Goal: Task Accomplishment & Management: Use online tool/utility

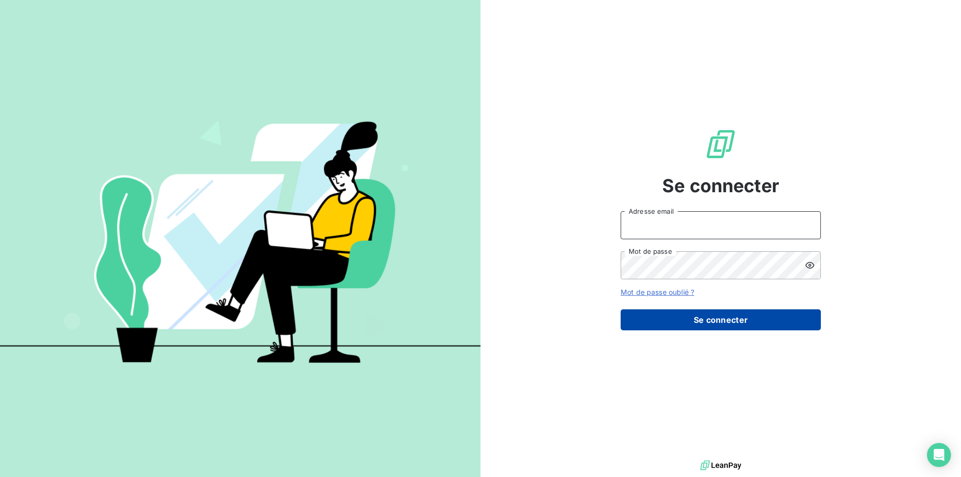
type input "[EMAIL_ADDRESS][DOMAIN_NAME]"
click at [689, 315] on button "Se connecter" at bounding box center [721, 319] width 200 height 21
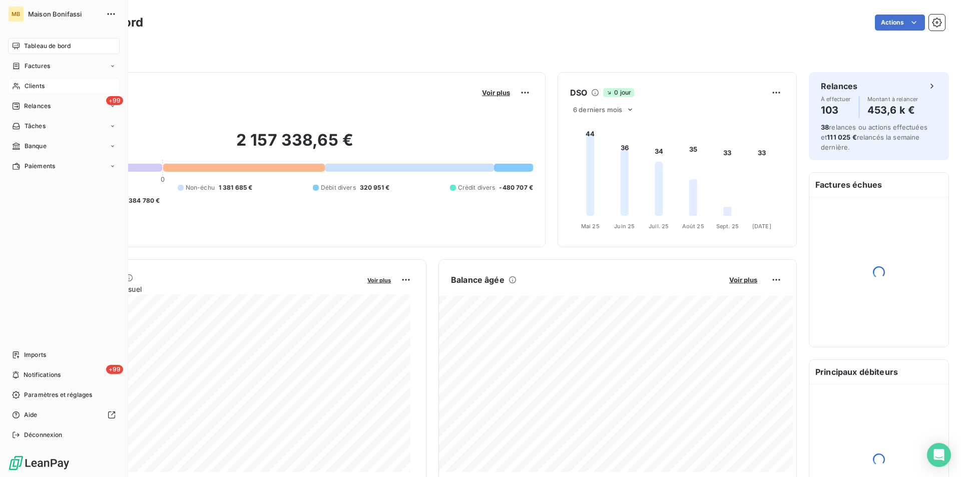
click at [22, 85] on div "Clients" at bounding box center [64, 86] width 112 height 16
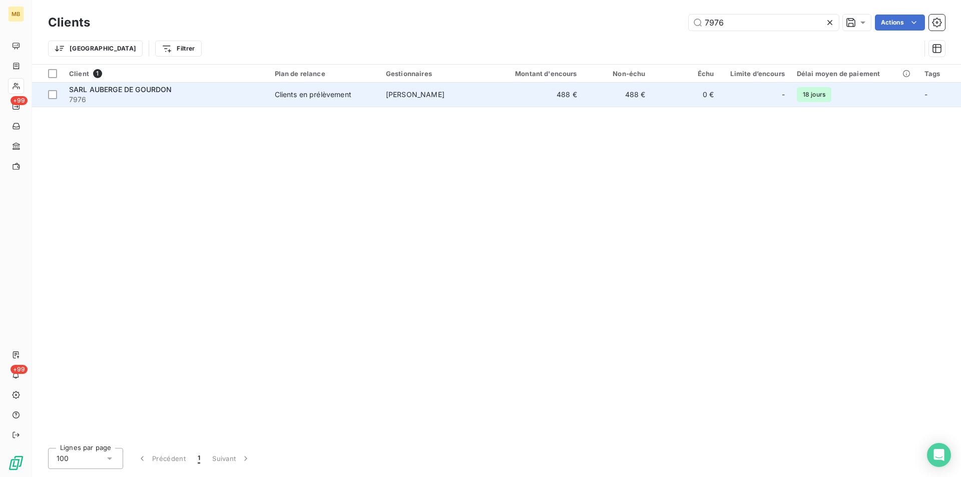
type input "7976"
click at [455, 102] on td "[PERSON_NAME]" at bounding box center [435, 95] width 111 height 24
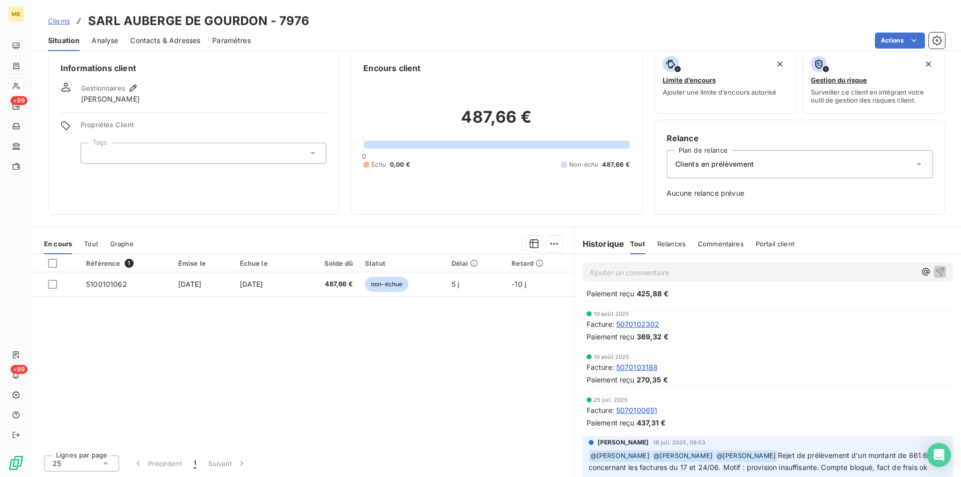
scroll to position [250, 0]
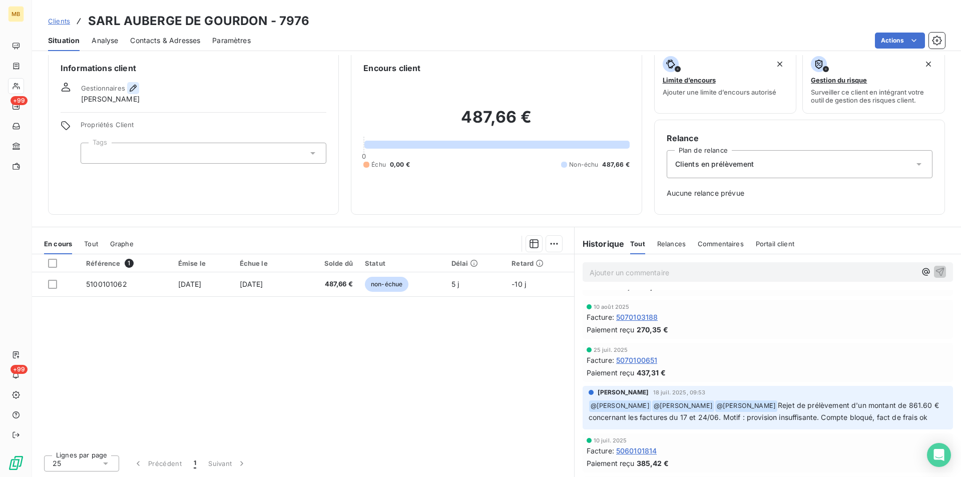
click at [134, 86] on icon "button" at bounding box center [133, 88] width 10 height 10
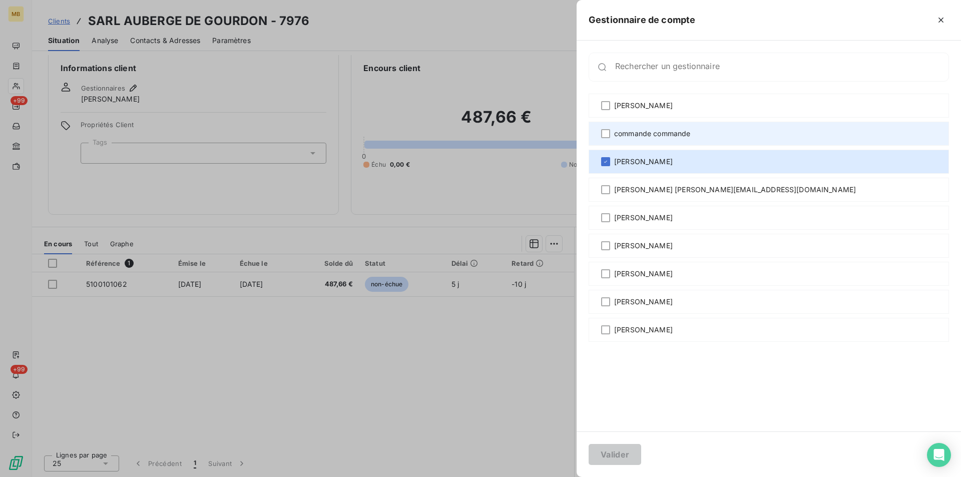
click at [657, 132] on span "commande commande" at bounding box center [652, 134] width 77 height 10
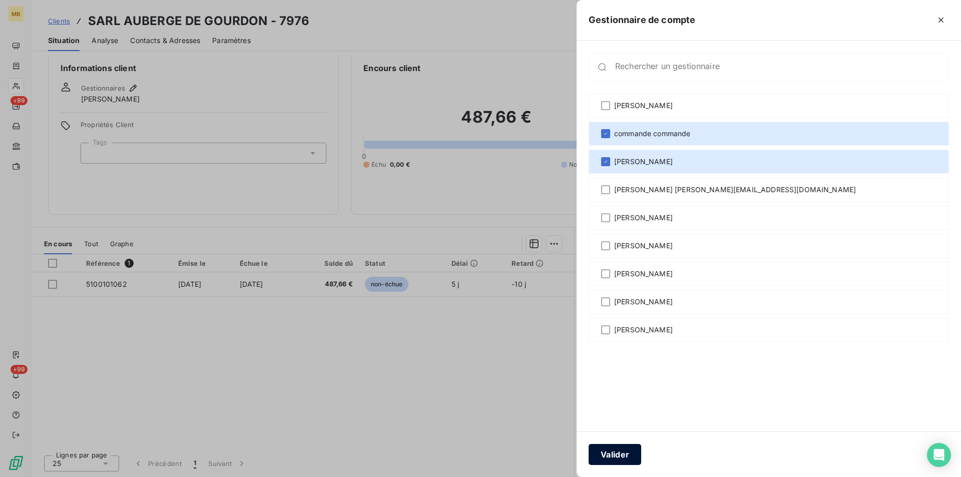
click at [610, 453] on button "Valider" at bounding box center [615, 454] width 53 height 21
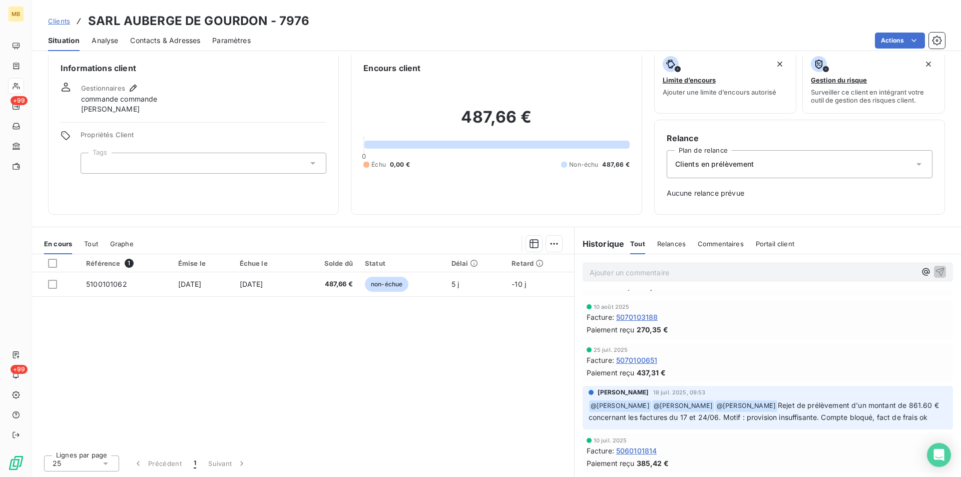
click at [57, 20] on span "Clients" at bounding box center [59, 21] width 22 height 8
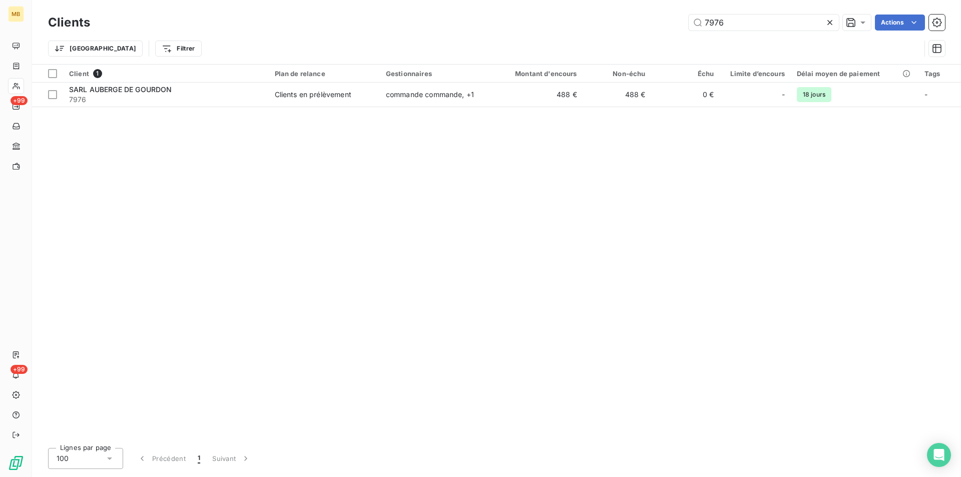
drag, startPoint x: 755, startPoint y: 20, endPoint x: 651, endPoint y: 22, distance: 104.1
click at [651, 22] on div "7976 Actions" at bounding box center [523, 23] width 843 height 16
drag, startPoint x: 735, startPoint y: 17, endPoint x: 650, endPoint y: 31, distance: 86.2
click at [650, 31] on div "Clients 8222 Actions" at bounding box center [496, 22] width 897 height 21
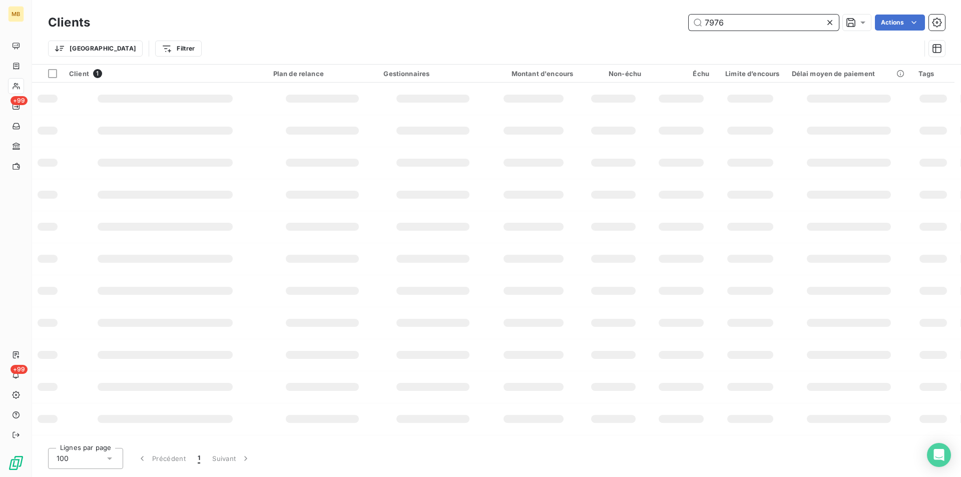
type input "7976"
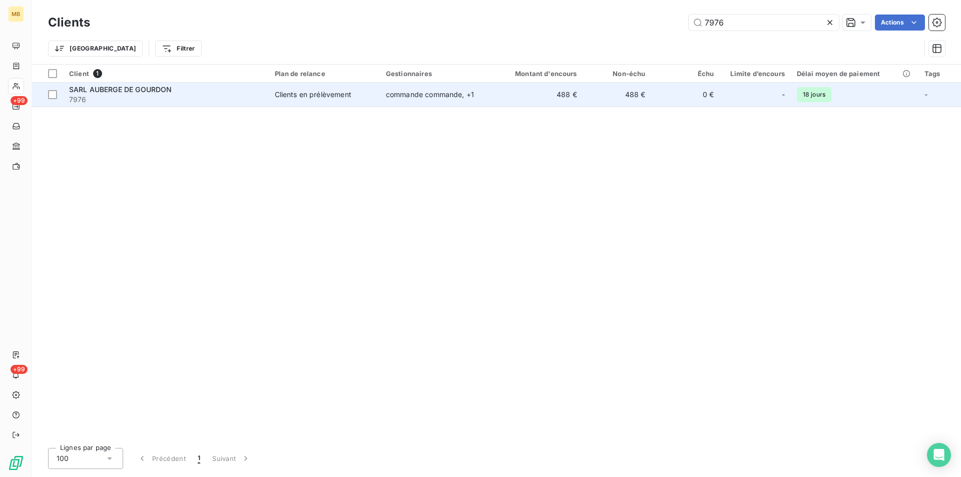
click at [662, 89] on td "0 €" at bounding box center [686, 95] width 69 height 24
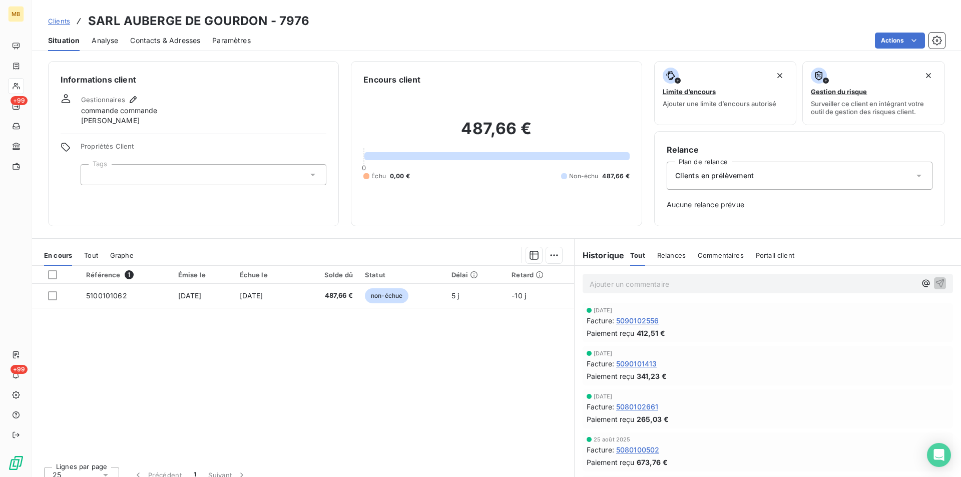
click at [632, 287] on p "Ajouter un commentaire ﻿" at bounding box center [753, 284] width 326 height 13
click at [921, 280] on icon "button" at bounding box center [926, 283] width 10 height 10
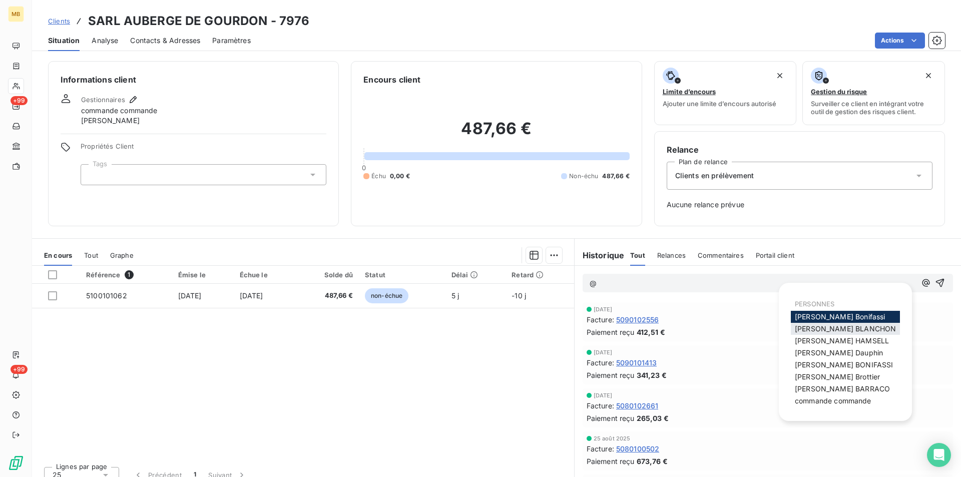
click at [846, 327] on span "[PERSON_NAME]" at bounding box center [845, 328] width 101 height 9
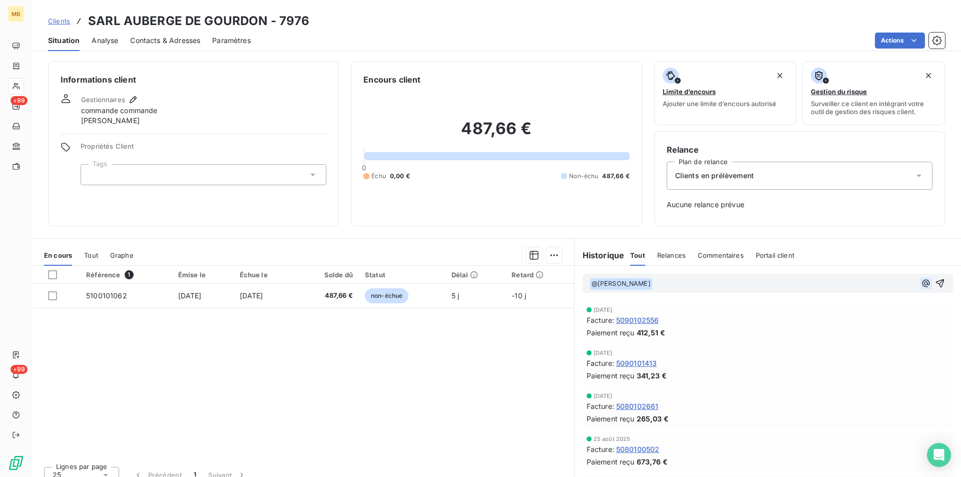
click at [922, 283] on icon "button" at bounding box center [926, 283] width 8 height 8
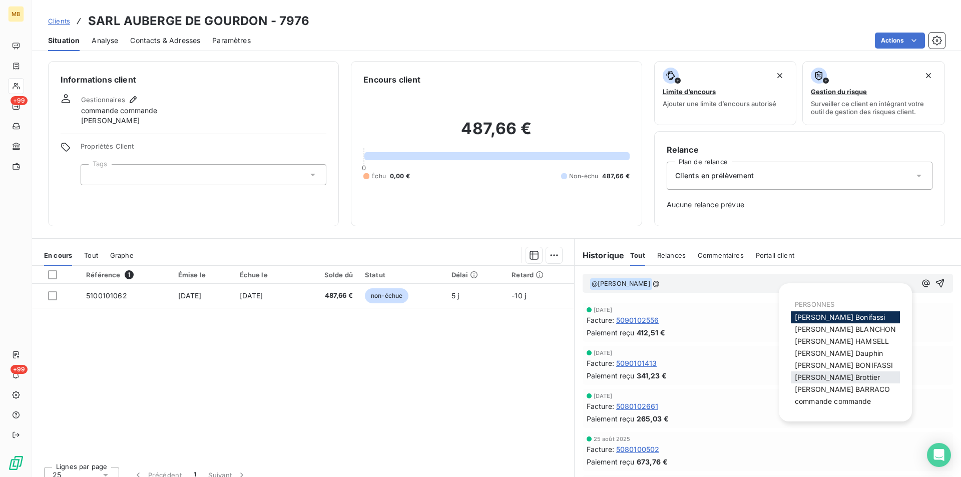
click at [840, 377] on span "[PERSON_NAME]" at bounding box center [837, 377] width 85 height 9
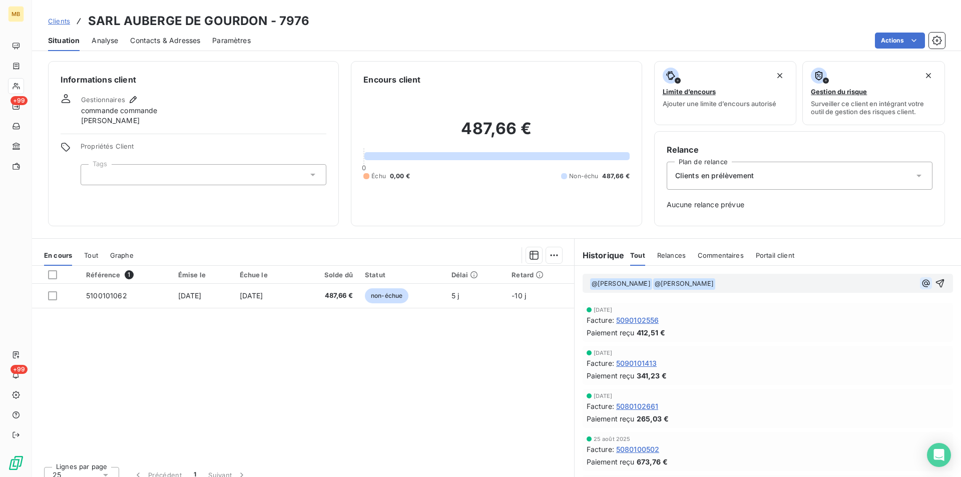
click at [922, 283] on icon "button" at bounding box center [926, 283] width 8 height 8
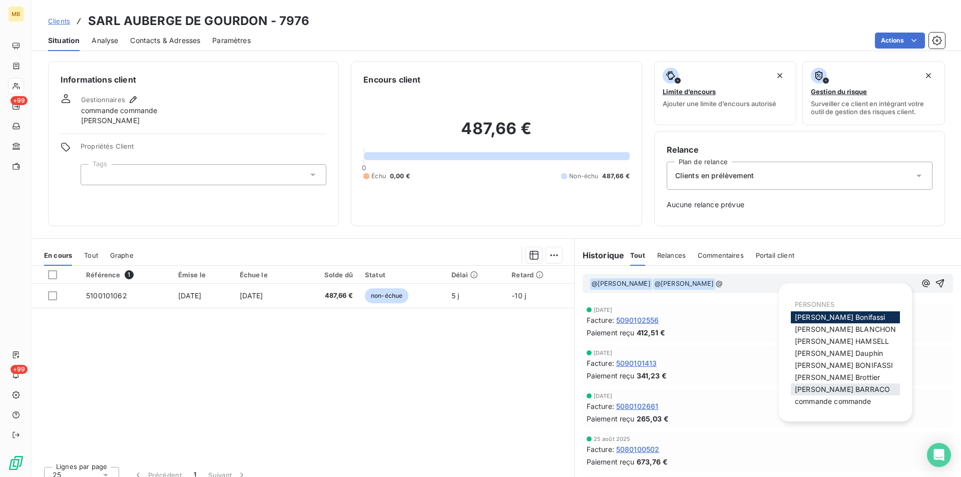
click at [824, 384] on div "[PERSON_NAME]" at bounding box center [845, 389] width 109 height 12
click at [828, 391] on span "[PERSON_NAME]" at bounding box center [842, 389] width 95 height 9
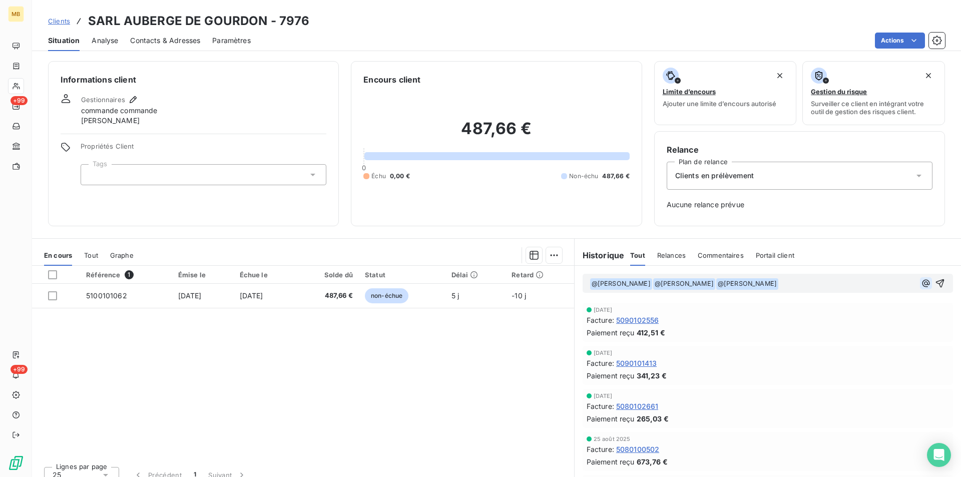
click at [921, 280] on icon "button" at bounding box center [926, 283] width 10 height 10
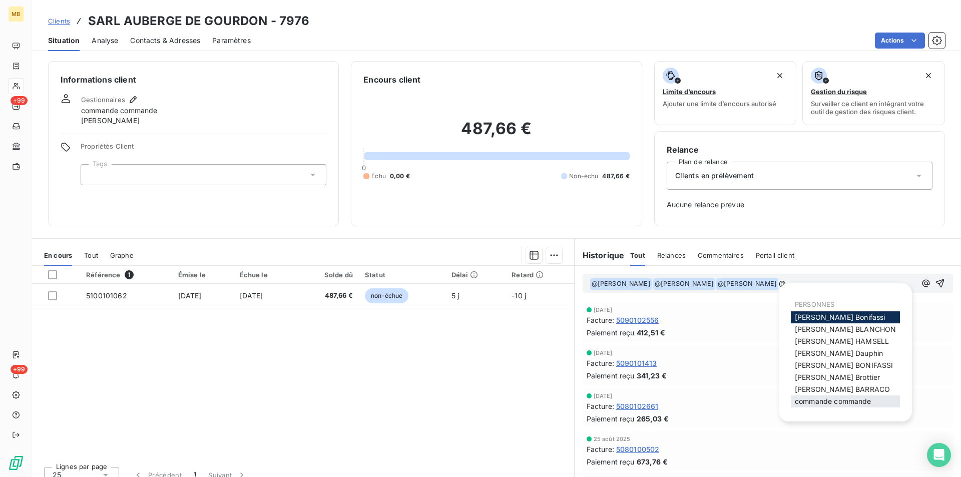
click at [828, 400] on span "commande commande" at bounding box center [833, 401] width 77 height 9
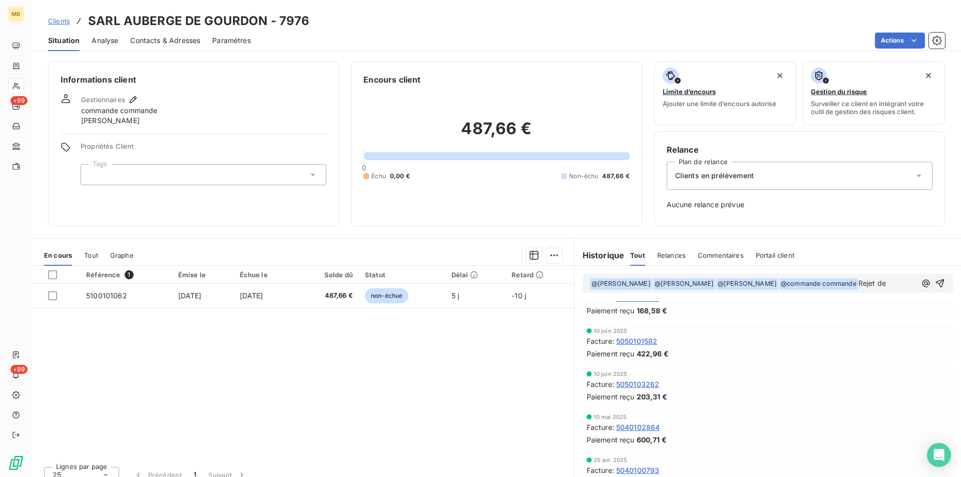
scroll to position [350, 0]
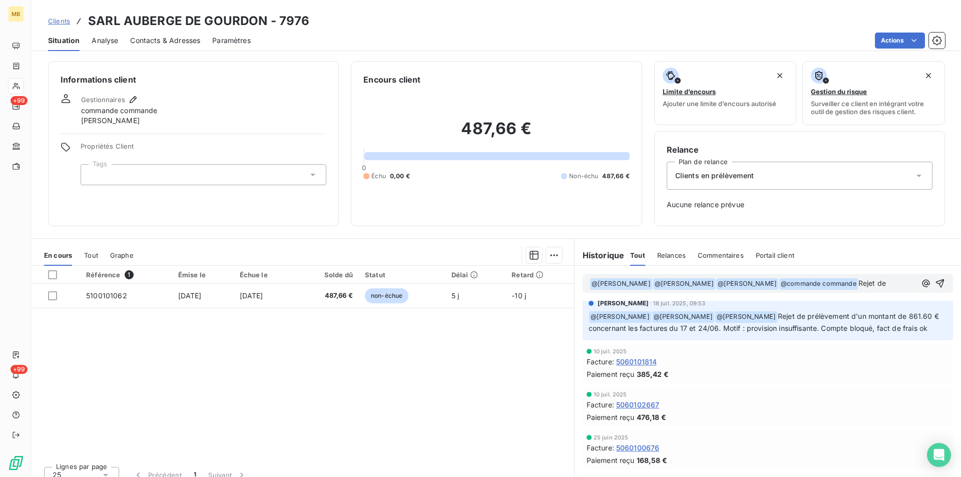
drag, startPoint x: 765, startPoint y: 344, endPoint x: 787, endPoint y: 316, distance: 35.3
click at [787, 316] on p "﻿ @ [PERSON_NAME] ﻿ @ [PERSON_NAME] ﻿ @ [PERSON_NAME] Rejet de prélèvement d'un…" at bounding box center [768, 323] width 358 height 24
copy span "Rejet de prélèvement d'un montant de 861.60 € concernant les factures du 17 et …"
drag, startPoint x: 858, startPoint y: 285, endPoint x: 889, endPoint y: 291, distance: 31.6
click at [889, 291] on div "﻿ @ [PERSON_NAME] ﻿ ﻿ @ [PERSON_NAME] ﻿ ﻿ @ [PERSON_NAME] ﻿ ﻿ @ commande comman…" at bounding box center [768, 283] width 370 height 19
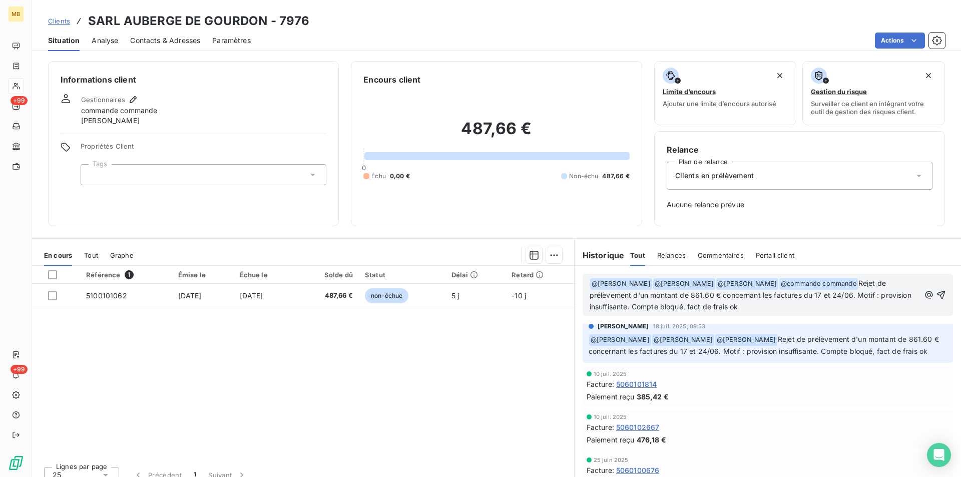
scroll to position [373, 0]
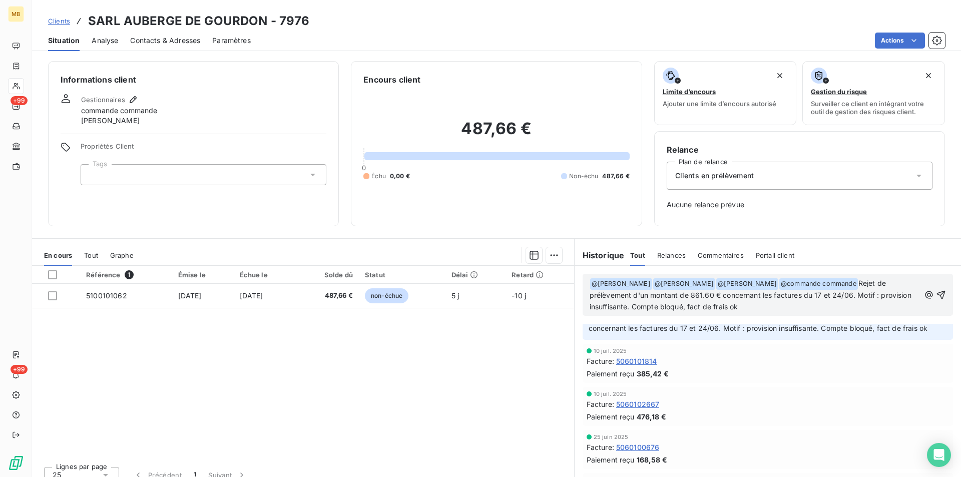
click at [694, 295] on span "Rejet de prélèvement d'un montant de 861.60 € concernant les factures du 17 et …" at bounding box center [752, 295] width 324 height 32
click at [818, 296] on span "Rejet de prélèvement d'un montant de 412.51 € concernant les factures du 17 et …" at bounding box center [751, 295] width 322 height 32
click at [833, 296] on span "Rejet de prélèvement d'un montant de 412.51 € concernant les factures du 16 et …" at bounding box center [751, 295] width 322 height 32
click at [846, 296] on span "Rejet de prélèvement d'un montant de 412.51 € concernant les factures du 16 et …" at bounding box center [751, 295] width 322 height 32
drag, startPoint x: 732, startPoint y: 305, endPoint x: 732, endPoint y: 312, distance: 7.0
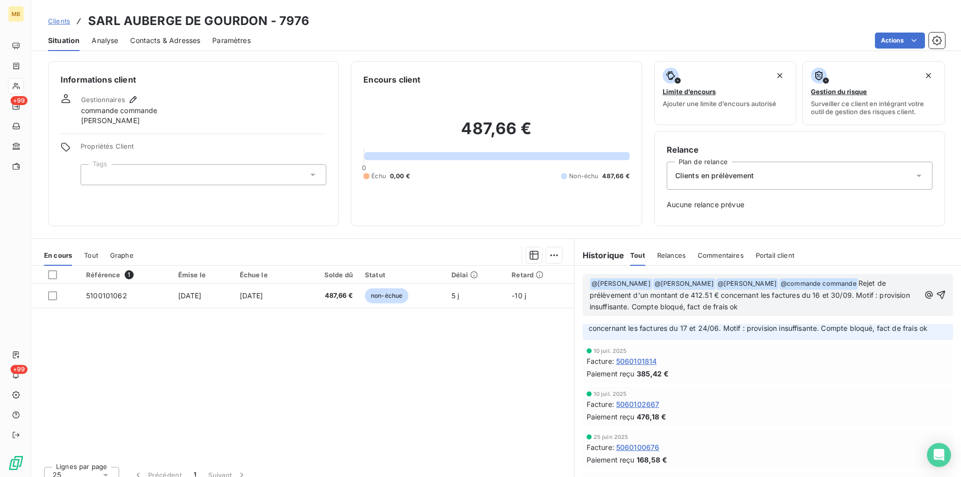
click at [732, 305] on span "Rejet de prélèvement d'un montant de 412.51 € concernant les factures du 16 et …" at bounding box center [751, 295] width 322 height 32
click at [782, 306] on p "﻿ @ [PERSON_NAME] ﻿ ﻿ @ [PERSON_NAME] ﻿ ﻿ @ [PERSON_NAME] ﻿ ﻿ @ commande comman…" at bounding box center [755, 295] width 330 height 35
click at [750, 320] on div "﻿ @ [PERSON_NAME] ﻿ ﻿ @ [PERSON_NAME] ﻿ ﻿ @ [PERSON_NAME] ﻿ ﻿ @ commande comman…" at bounding box center [768, 295] width 386 height 58
drag, startPoint x: 745, startPoint y: 301, endPoint x: 857, endPoint y: 286, distance: 113.6
click at [857, 286] on p "﻿ @ [PERSON_NAME] ﻿ ﻿ @ [PERSON_NAME] ﻿ ﻿ @ [PERSON_NAME] ﻿ ﻿ @ commande comman…" at bounding box center [755, 295] width 330 height 35
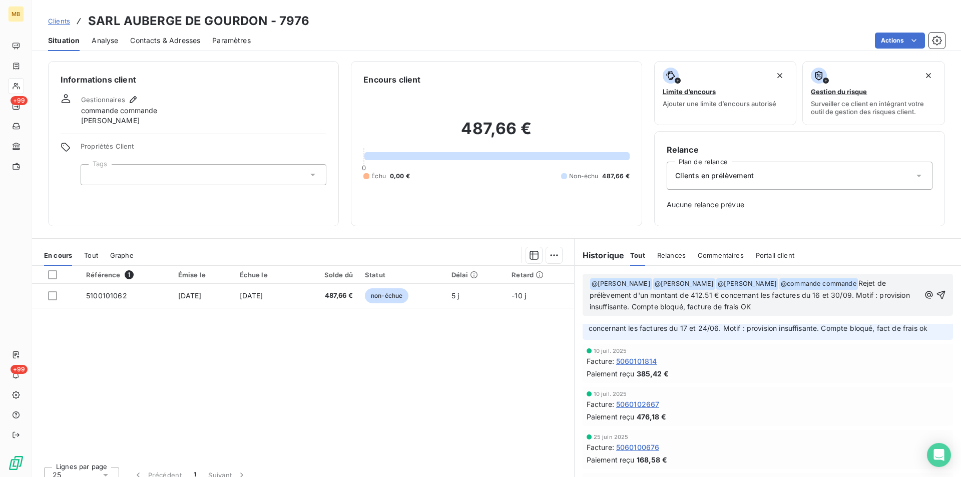
copy span "Rejet de prélèvement d'un montant de 412.51 € concernant les factures du 16 et …"
click at [936, 292] on icon "button" at bounding box center [941, 295] width 10 height 10
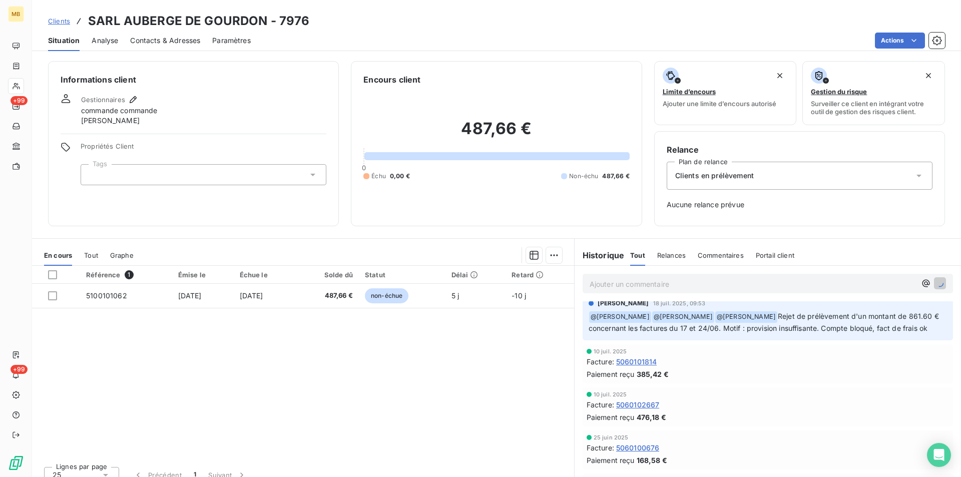
scroll to position [410, 0]
click at [59, 20] on span "Clients" at bounding box center [59, 21] width 22 height 8
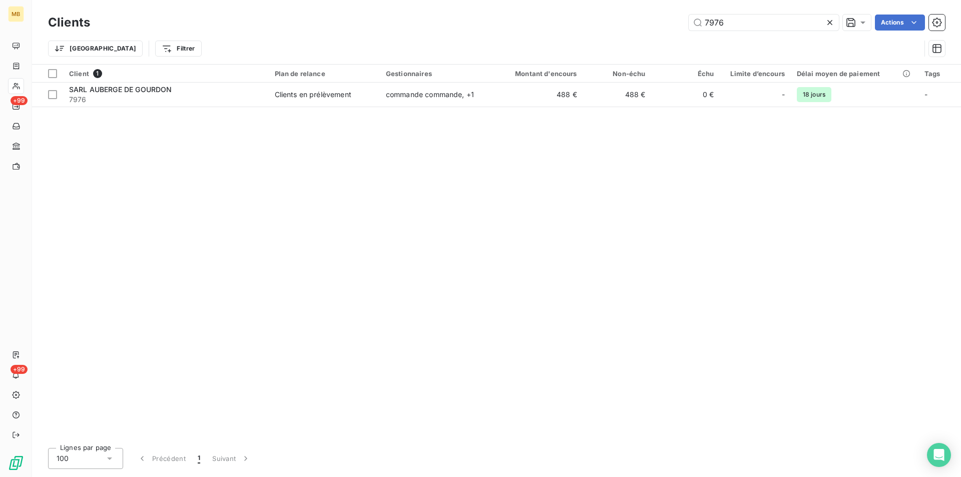
drag, startPoint x: 765, startPoint y: 23, endPoint x: 604, endPoint y: 31, distance: 161.8
click at [604, 31] on div "Clients 7976 Actions" at bounding box center [496, 22] width 897 height 21
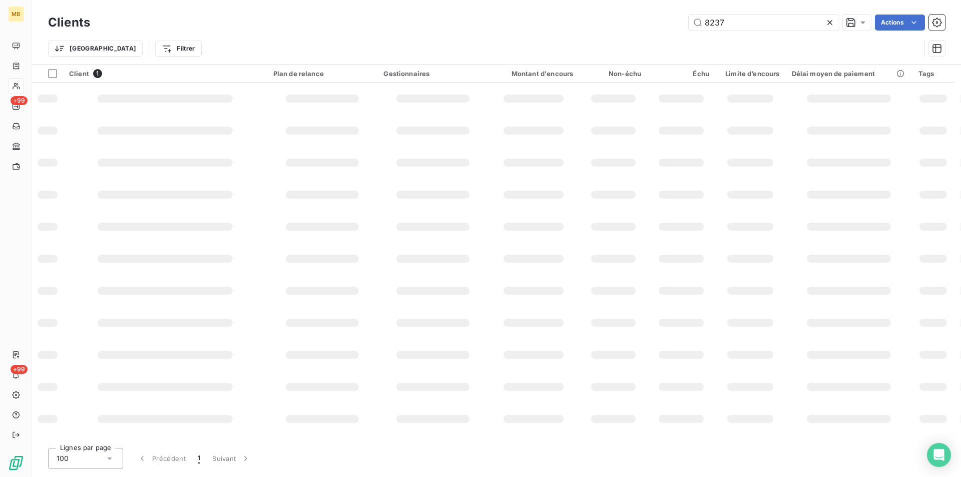
type input "8237"
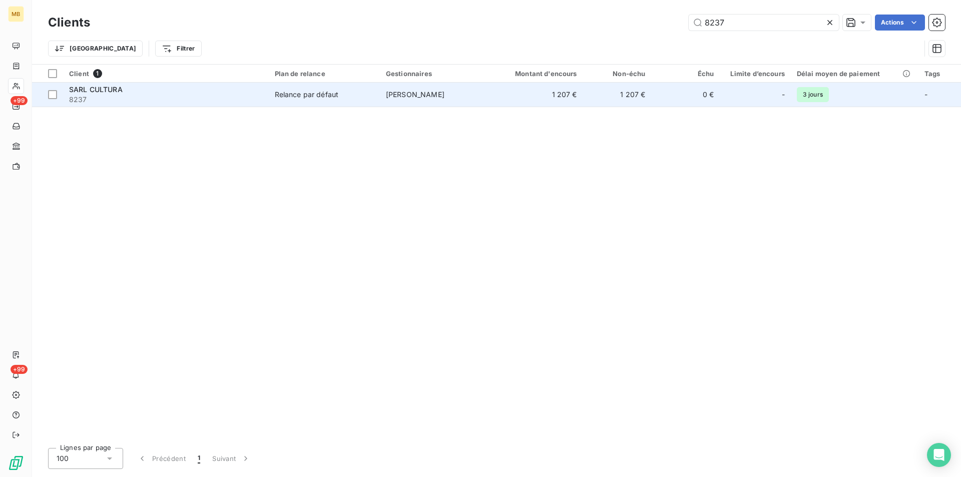
click at [562, 101] on td "1 207 €" at bounding box center [537, 95] width 92 height 24
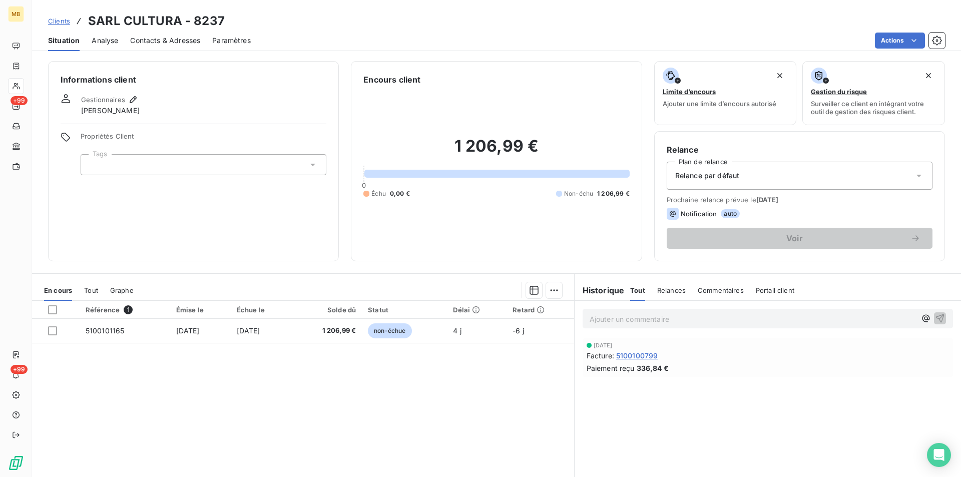
click at [634, 319] on p "Ajouter un commentaire ﻿" at bounding box center [753, 319] width 326 height 13
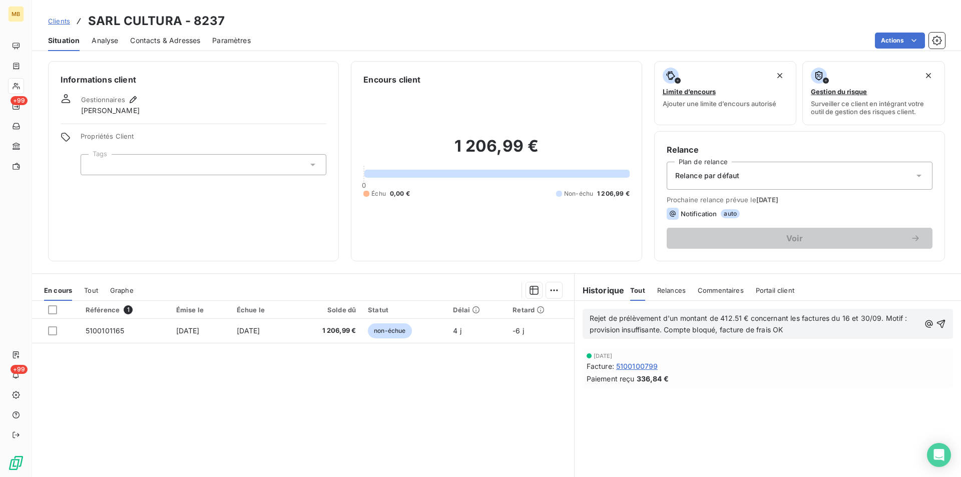
click at [590, 314] on span "Rejet de prélèvement d'un montant de 412.51 € concernant les factures du 16 et …" at bounding box center [750, 324] width 320 height 20
click at [924, 323] on icon "button" at bounding box center [929, 324] width 10 height 10
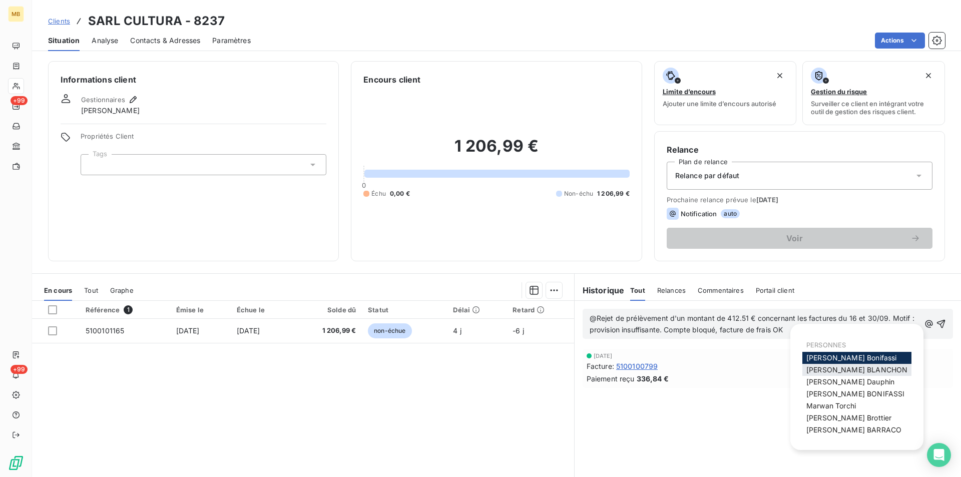
click at [842, 369] on span "[PERSON_NAME]" at bounding box center [856, 369] width 101 height 9
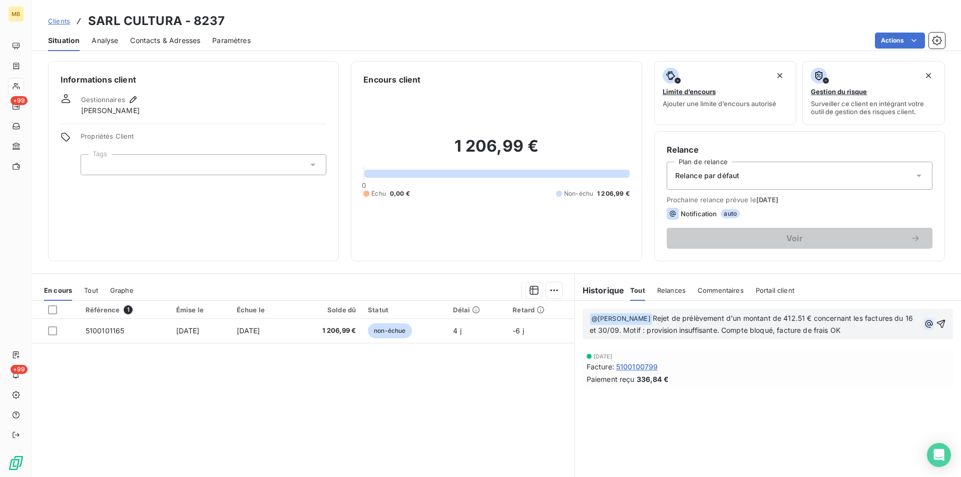
click at [924, 321] on icon "button" at bounding box center [929, 324] width 10 height 10
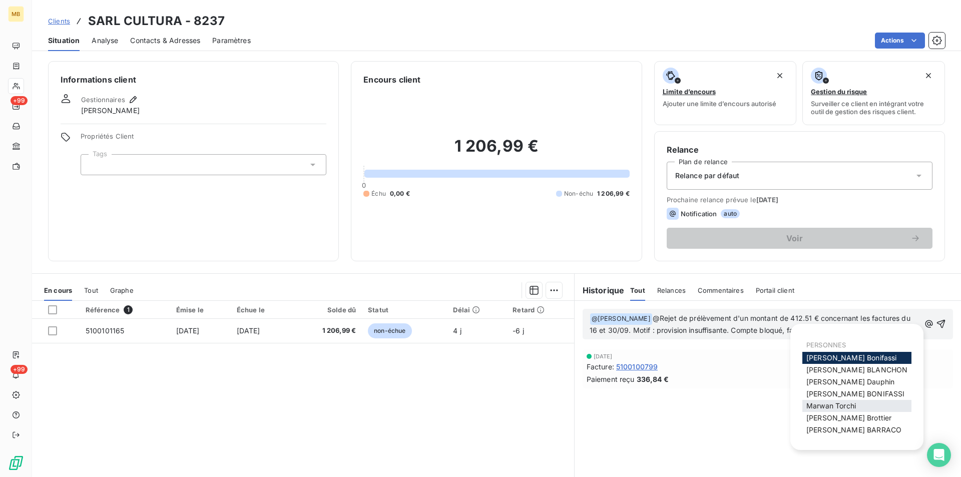
click at [826, 405] on span "[PERSON_NAME]" at bounding box center [831, 405] width 50 height 9
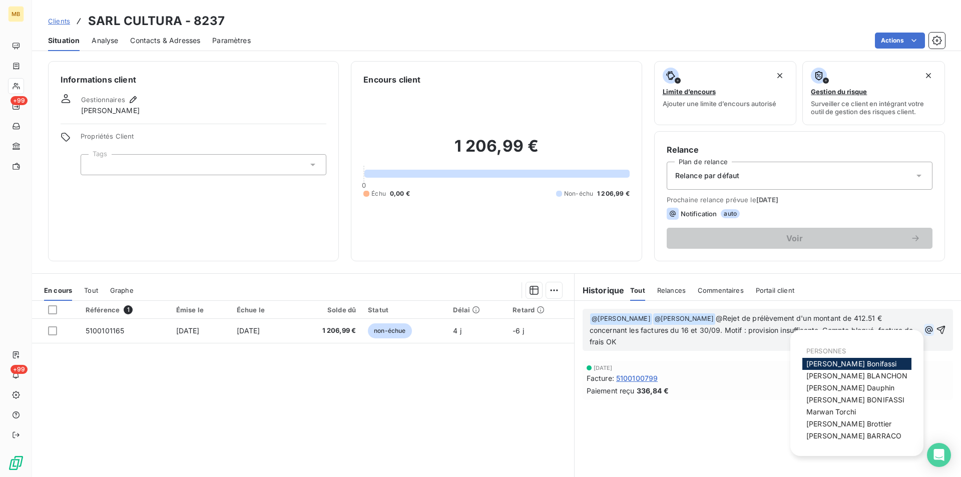
click at [918, 321] on div "﻿ @ [PERSON_NAME] ﻿ ﻿ @ [PERSON_NAME] ﻿ @Rejet de prélèvement d'un montant de 4…" at bounding box center [768, 330] width 356 height 36
click at [816, 425] on span "[PERSON_NAME]" at bounding box center [848, 423] width 85 height 9
click at [924, 329] on icon "button" at bounding box center [929, 330] width 10 height 10
click at [855, 431] on div "[PERSON_NAME]" at bounding box center [856, 436] width 109 height 12
click at [826, 434] on span "[PERSON_NAME]" at bounding box center [853, 435] width 95 height 9
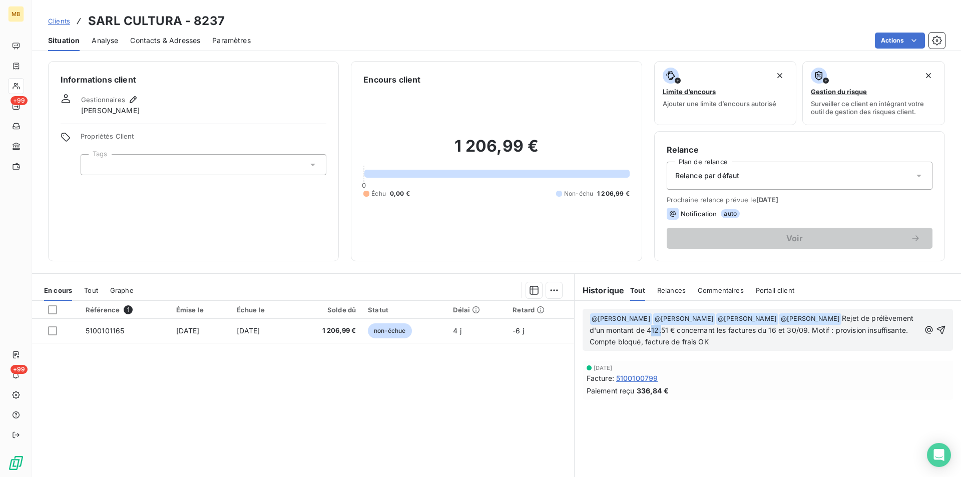
drag, startPoint x: 645, startPoint y: 330, endPoint x: 652, endPoint y: 335, distance: 7.9
click at [658, 335] on p "﻿ @ [PERSON_NAME] ﻿ ﻿ @ [PERSON_NAME] ﻿ ﻿ @ [PERSON_NAME] ﻿ ﻿ @ [PERSON_NAME] ﻿…" at bounding box center [755, 330] width 330 height 35
drag, startPoint x: 644, startPoint y: 332, endPoint x: 664, endPoint y: 335, distance: 20.2
click at [664, 335] on p "﻿ @ [PERSON_NAME] ﻿ ﻿ @ [PERSON_NAME] ﻿ ﻿ @ [PERSON_NAME] ﻿ ﻿ @ [PERSON_NAME] ﻿…" at bounding box center [755, 330] width 330 height 35
click at [775, 332] on span "Rejet de prélèvement d'un montant de 336.84 € concernant les factures du 16 et …" at bounding box center [753, 330] width 326 height 32
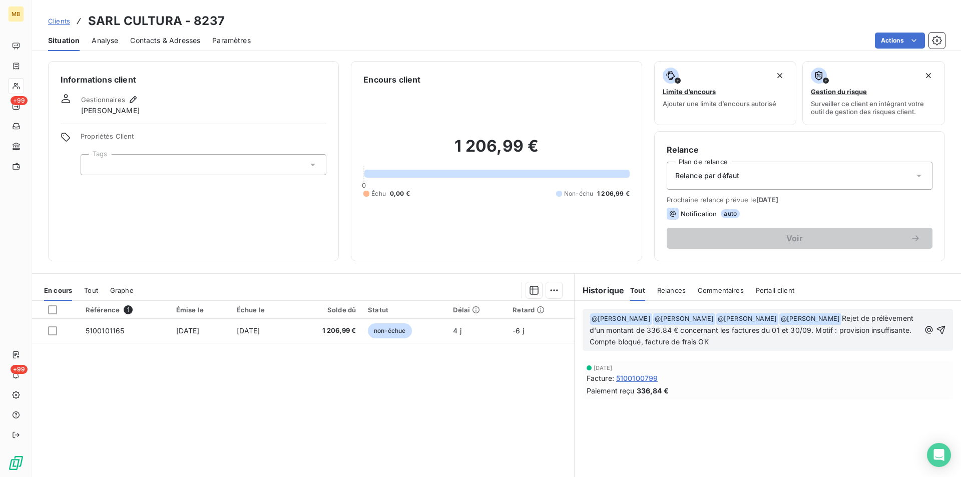
click at [795, 330] on span "Rejet de prélèvement d'un montant de 336.84 € concernant les factures du 01 et …" at bounding box center [753, 330] width 326 height 32
drag, startPoint x: 832, startPoint y: 331, endPoint x: 903, endPoint y: 332, distance: 70.6
click at [903, 332] on span "Rejet de prélèvement d'un montant de 336.84 € concernant les factures du 01 et …" at bounding box center [753, 330] width 326 height 32
click at [883, 334] on p "﻿ @ [PERSON_NAME] ﻿ ﻿ @ [PERSON_NAME] ﻿ ﻿ @ [PERSON_NAME] ﻿ ﻿ @ [PERSON_NAME] ﻿…" at bounding box center [755, 330] width 330 height 35
click at [936, 330] on icon "button" at bounding box center [941, 330] width 10 height 10
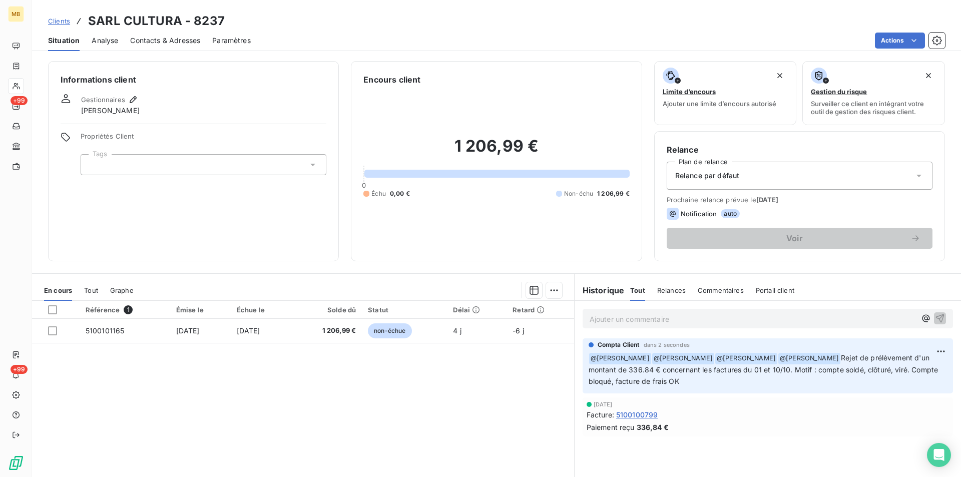
click at [59, 20] on span "Clients" at bounding box center [59, 21] width 22 height 8
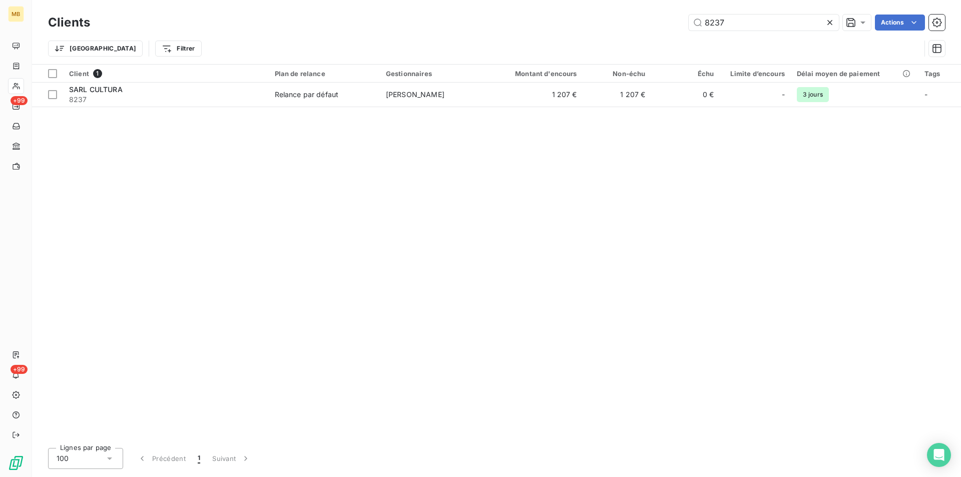
click at [667, 20] on div "8237 Actions" at bounding box center [523, 23] width 843 height 16
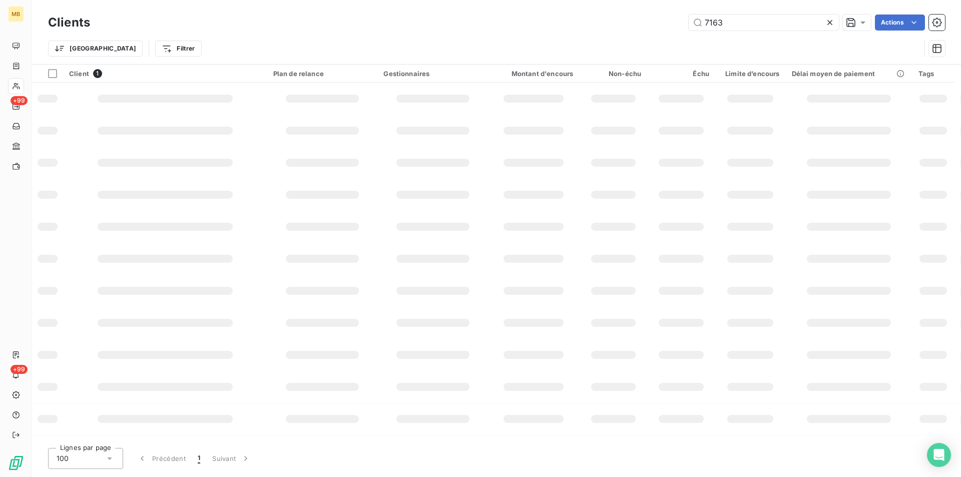
type input "7163"
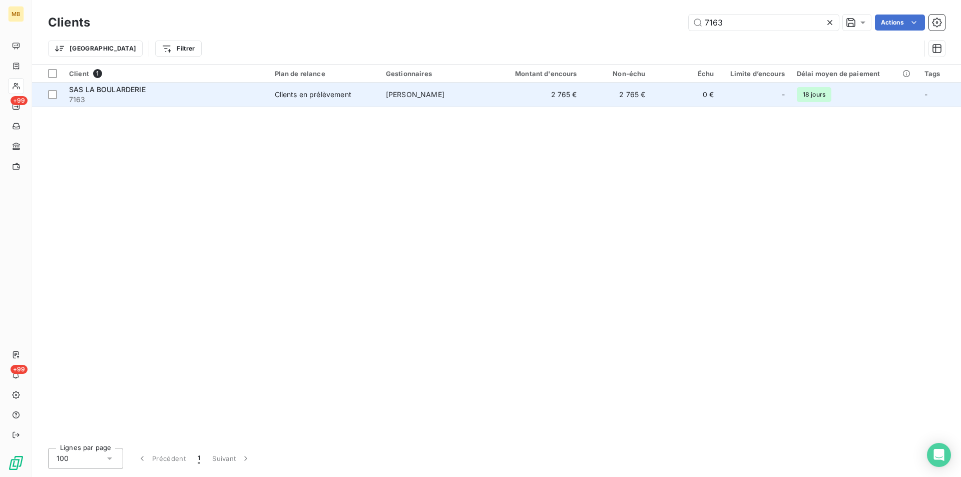
click at [576, 97] on td "2 765 €" at bounding box center [537, 95] width 92 height 24
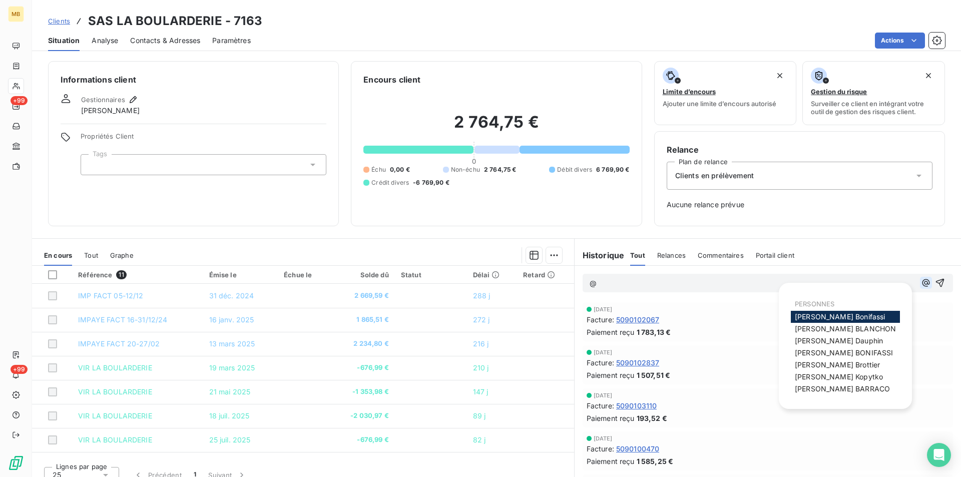
click at [921, 286] on icon "button" at bounding box center [926, 283] width 10 height 10
click at [854, 327] on span "[PERSON_NAME]" at bounding box center [845, 328] width 101 height 9
click at [921, 282] on icon "button" at bounding box center [926, 283] width 10 height 10
click at [853, 363] on div "[PERSON_NAME]" at bounding box center [845, 365] width 109 height 12
click at [836, 366] on span "[PERSON_NAME]" at bounding box center [837, 365] width 85 height 9
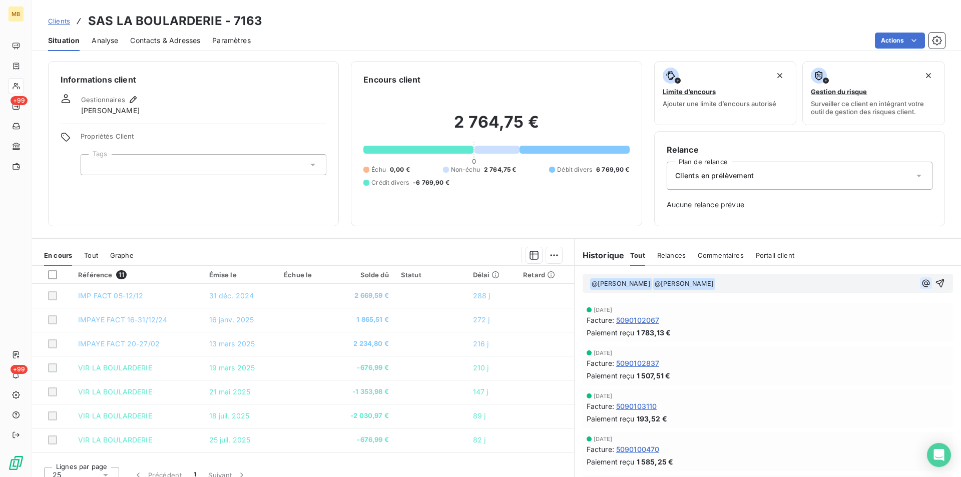
click at [921, 283] on icon "button" at bounding box center [926, 283] width 10 height 10
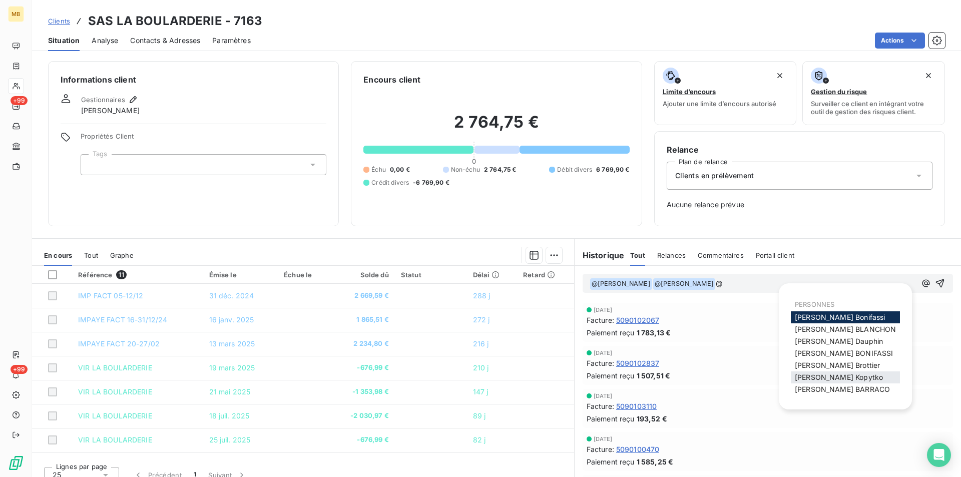
click at [839, 378] on span "[PERSON_NAME]" at bounding box center [839, 377] width 88 height 9
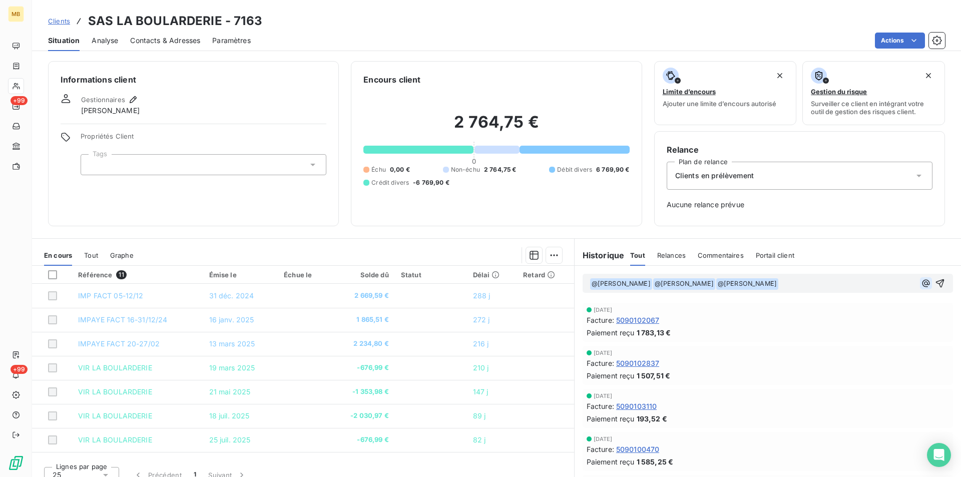
click at [921, 281] on icon "button" at bounding box center [926, 283] width 10 height 10
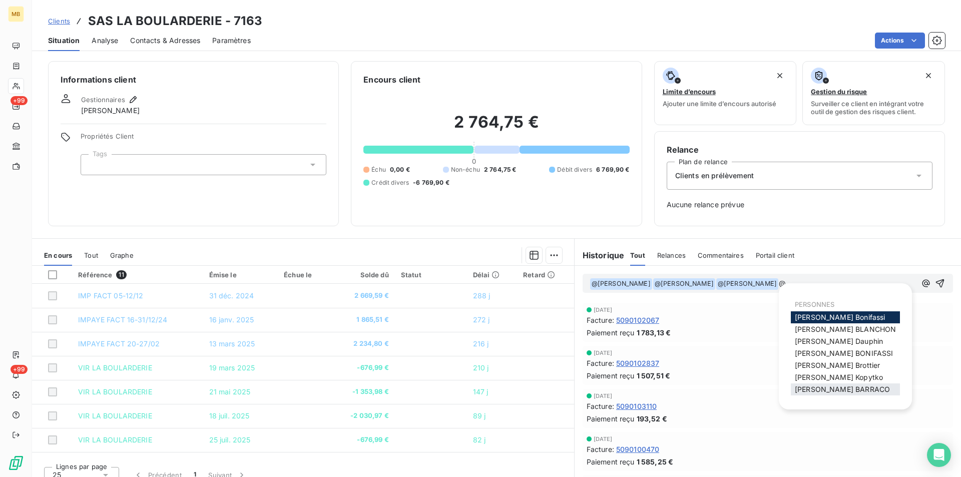
click at [824, 389] on span "[PERSON_NAME]" at bounding box center [842, 389] width 95 height 9
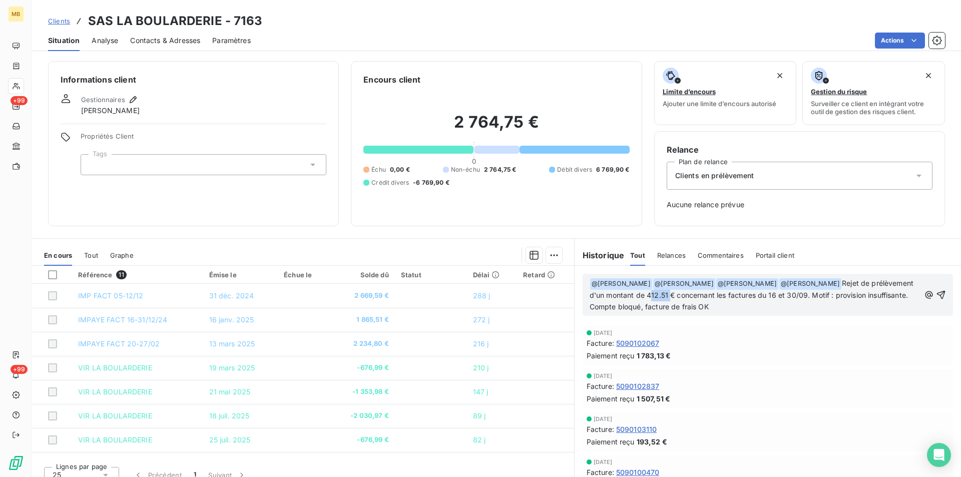
drag, startPoint x: 700, startPoint y: 295, endPoint x: 696, endPoint y: 301, distance: 7.4
click at [687, 295] on span "Rejet de prélèvement d'un montant de 412.51 € concernant les factures du 16 et …" at bounding box center [753, 295] width 326 height 32
click at [937, 292] on icon "button" at bounding box center [941, 294] width 9 height 9
